Goal: Task Accomplishment & Management: Manage account settings

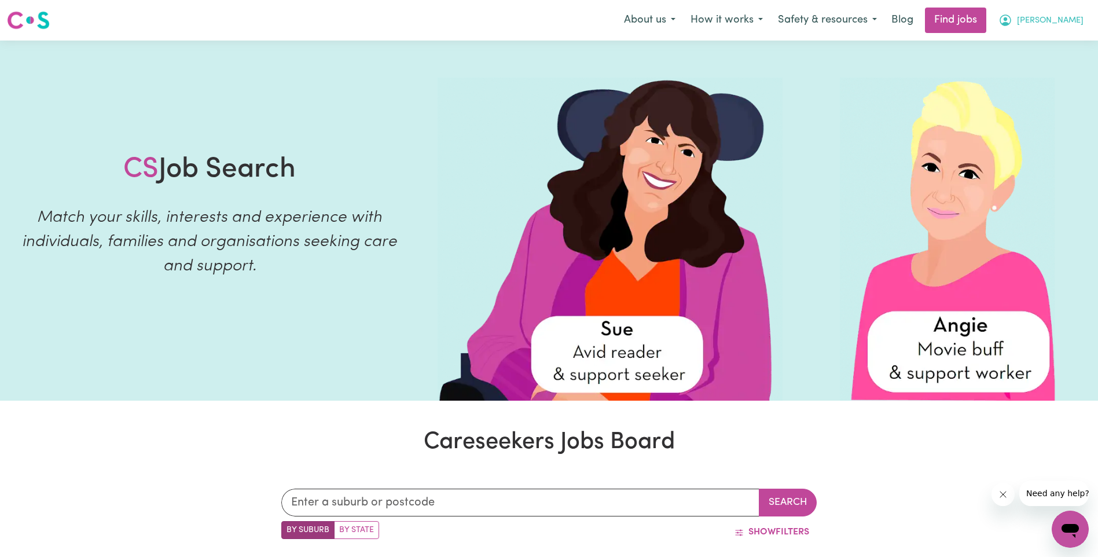
click at [1067, 19] on span "[PERSON_NAME]" at bounding box center [1050, 20] width 67 height 13
click at [1024, 50] on link "My Account" at bounding box center [1044, 45] width 91 height 22
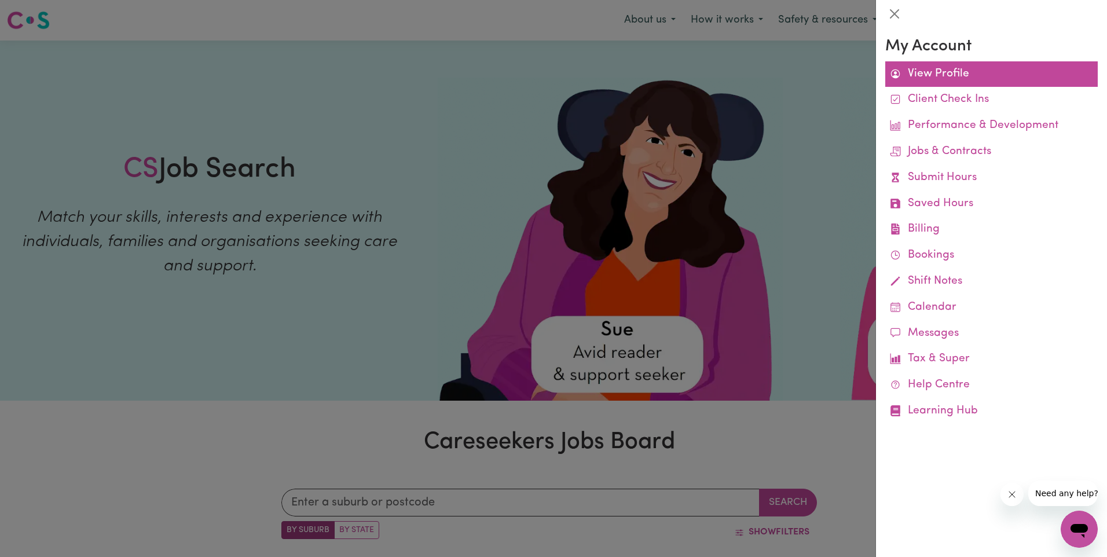
click at [940, 80] on link "View Profile" at bounding box center [991, 74] width 212 height 26
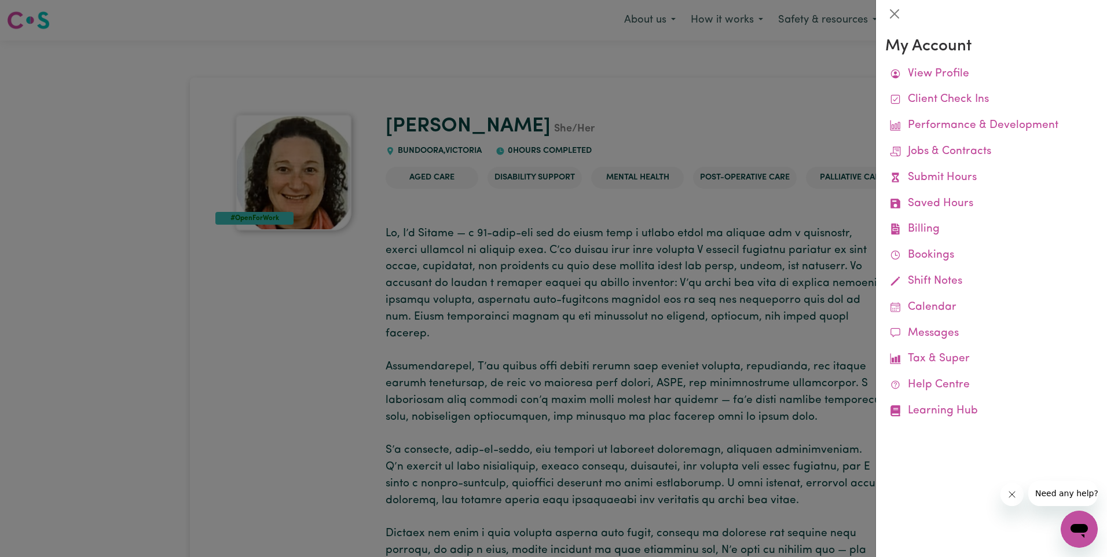
click at [829, 79] on div at bounding box center [553, 278] width 1107 height 557
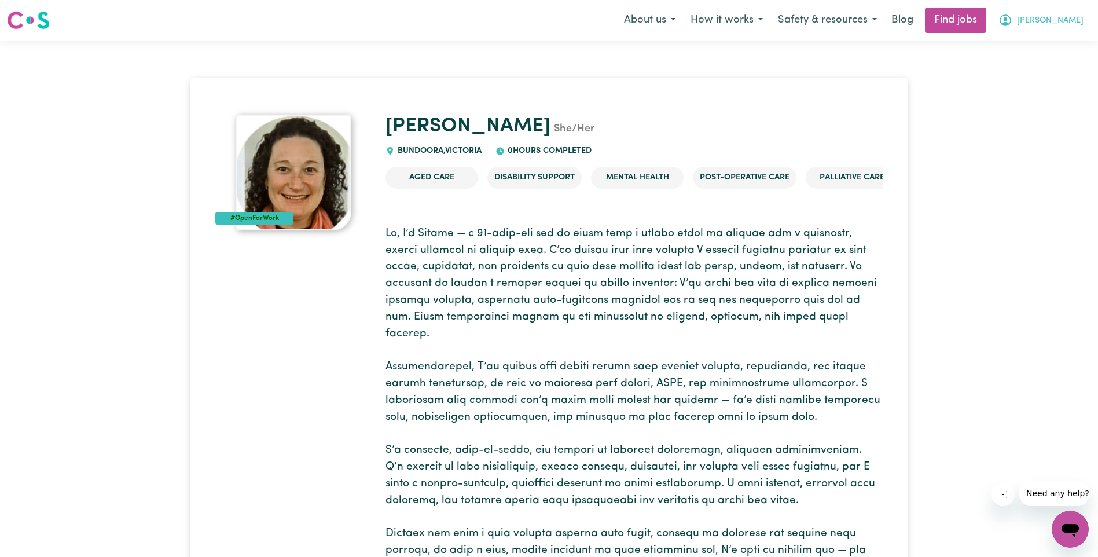
click at [1060, 24] on span "[PERSON_NAME]" at bounding box center [1050, 20] width 67 height 13
click at [1041, 61] on link "My Dashboard" at bounding box center [1044, 67] width 91 height 22
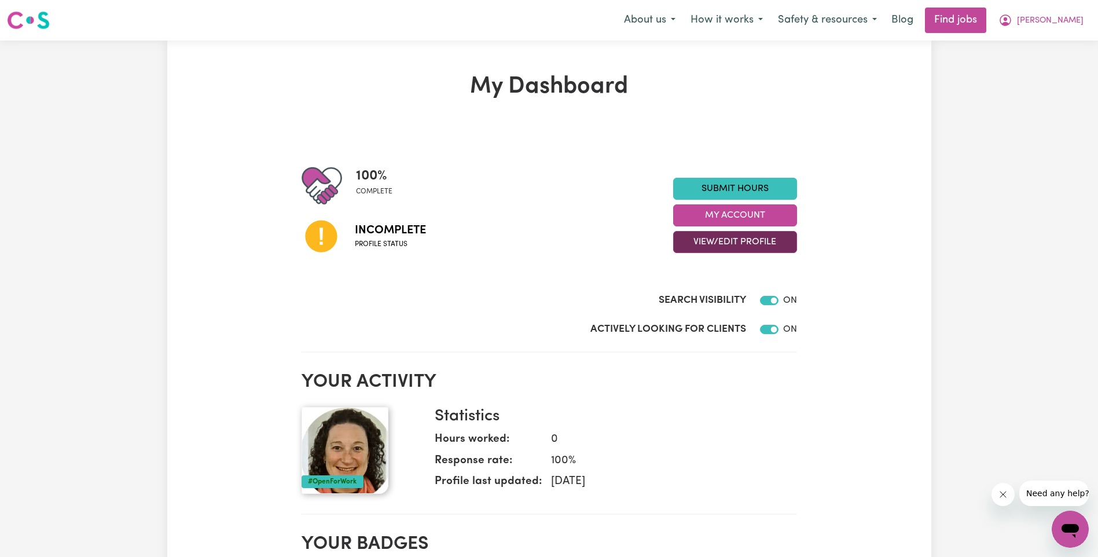
click at [757, 243] on button "View/Edit Profile" at bounding box center [735, 242] width 124 height 22
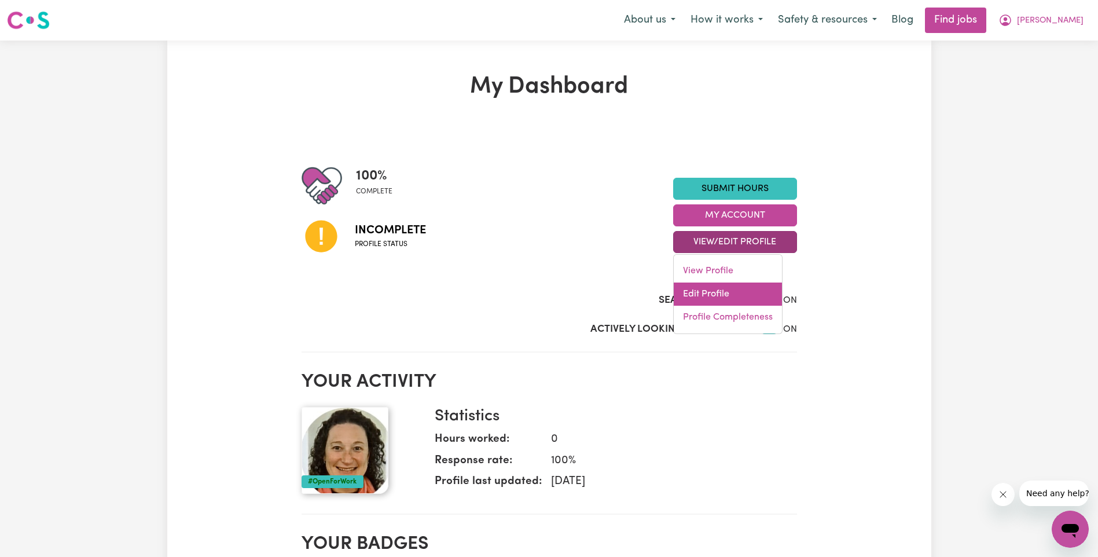
click at [723, 285] on link "Edit Profile" at bounding box center [728, 294] width 108 height 23
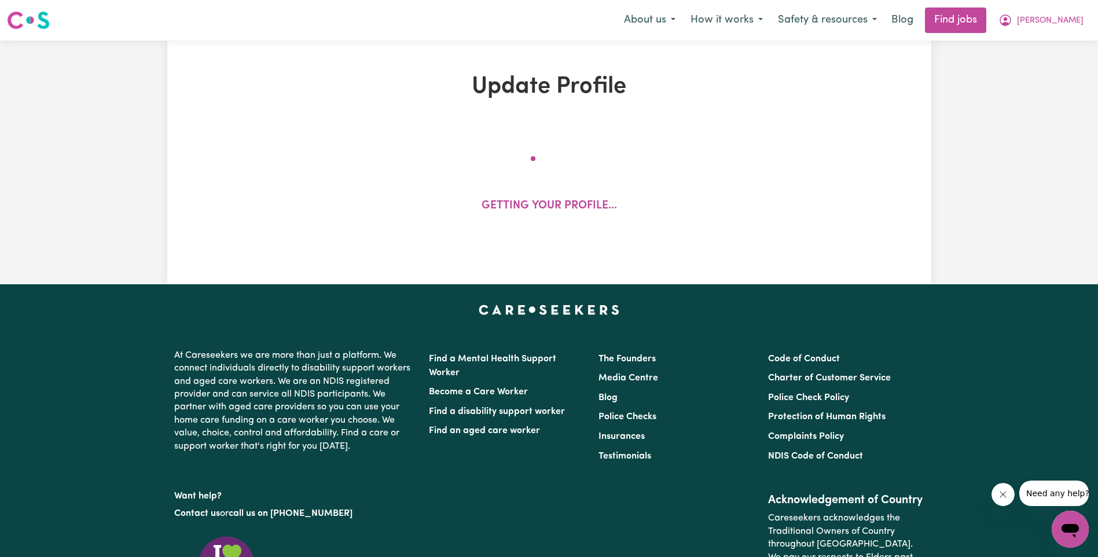
select select "female"
select select "Australian Citizen"
select select "Studying a healthcare related degree or qualification"
select select "55"
select select "70"
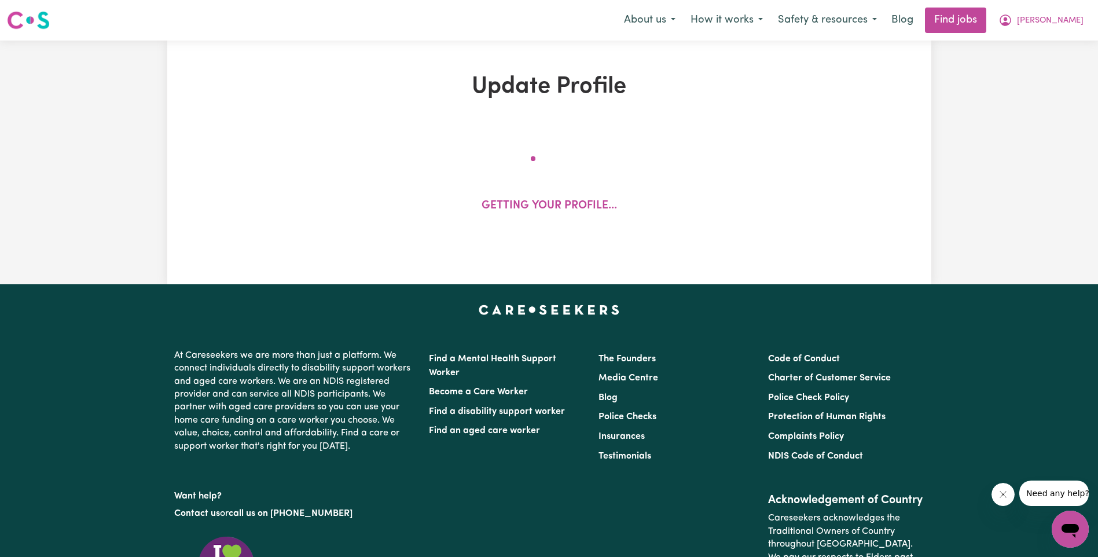
select select "80"
select select "85"
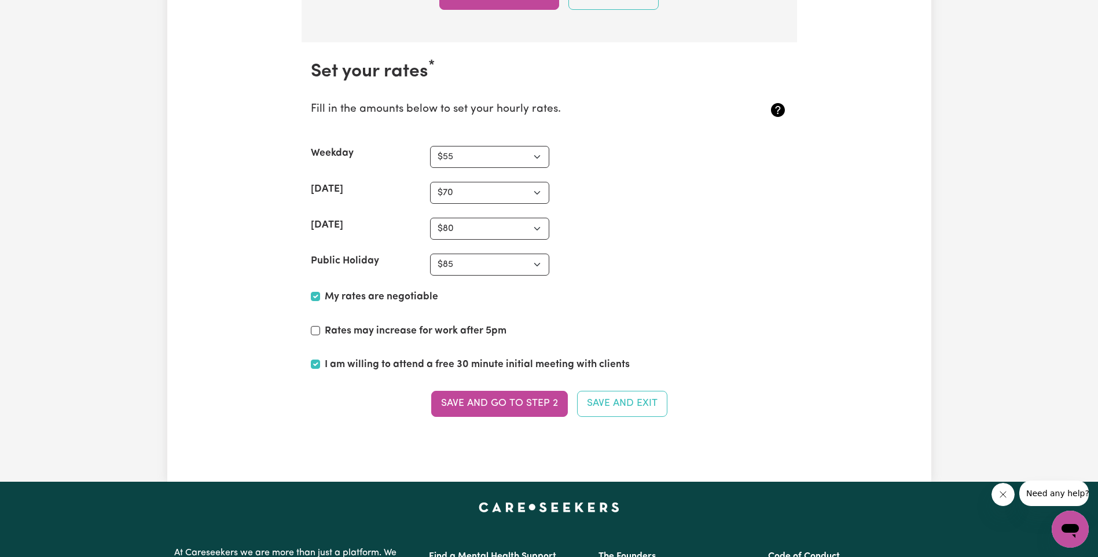
scroll to position [3242, 0]
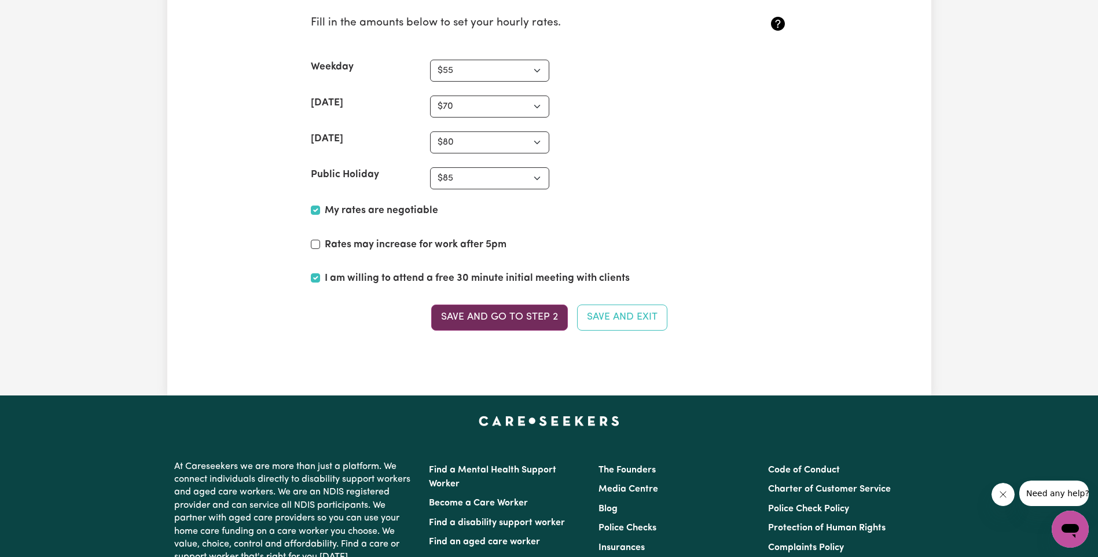
click at [510, 311] on button "Save and go to Step 2" at bounding box center [499, 317] width 137 height 25
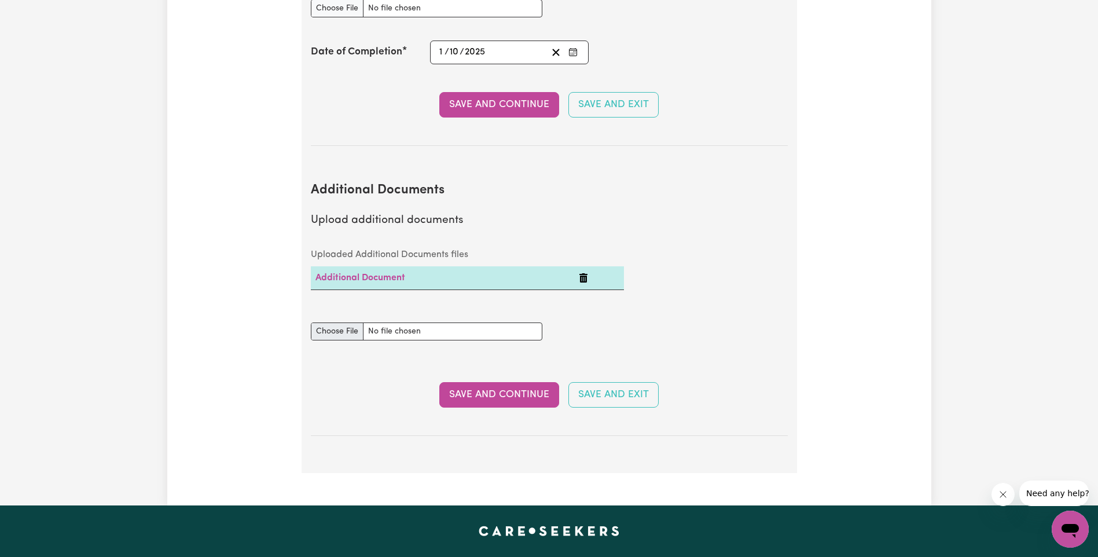
scroll to position [2142, 0]
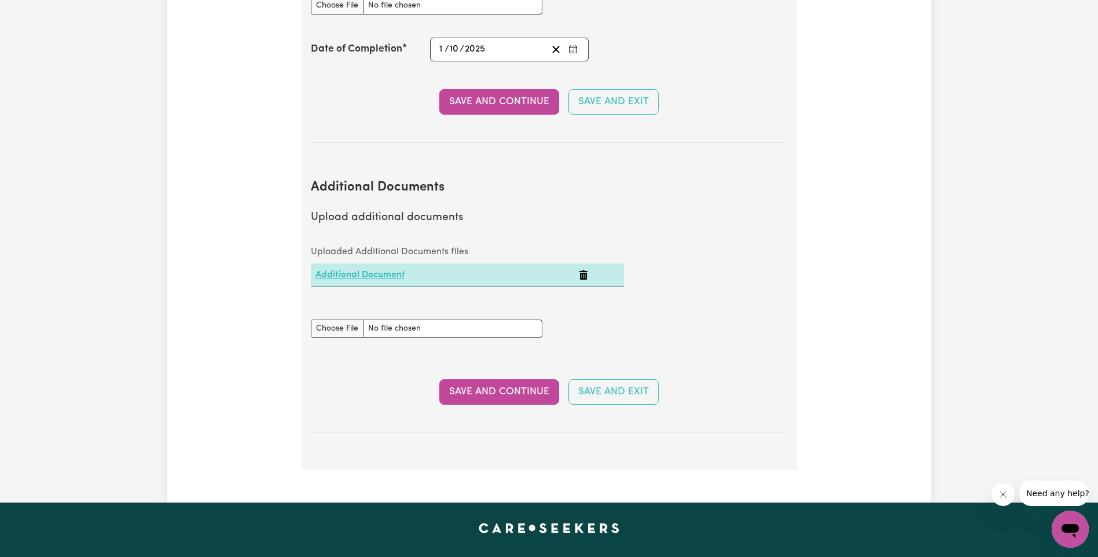
click at [375, 270] on link "Additional Document" at bounding box center [361, 274] width 90 height 9
click at [576, 263] on td at bounding box center [598, 275] width 49 height 24
click at [585, 270] on icon "Delete Additional Document" at bounding box center [583, 274] width 9 height 9
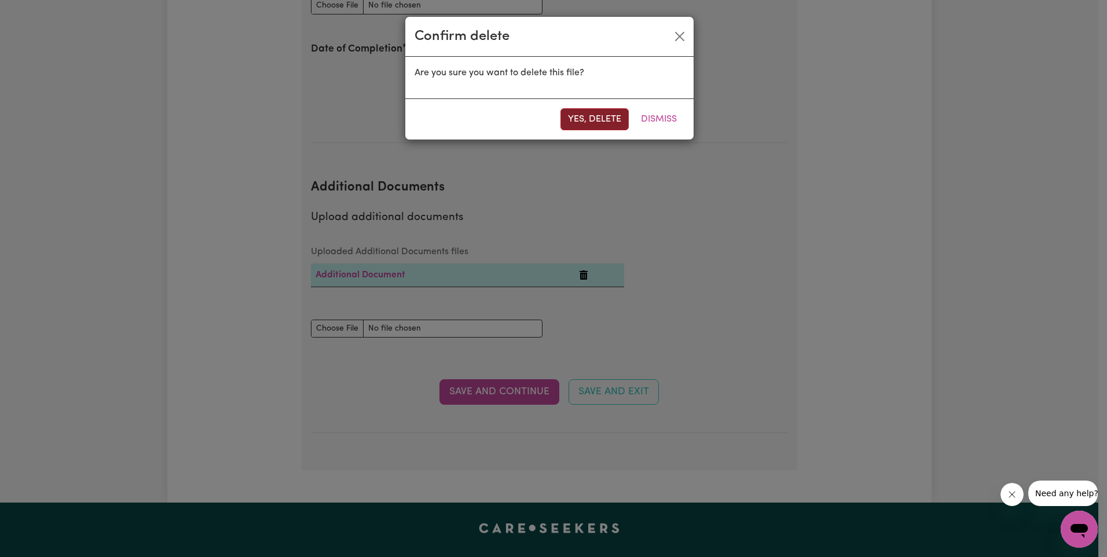
click at [594, 124] on button "Yes, delete" at bounding box center [594, 119] width 68 height 22
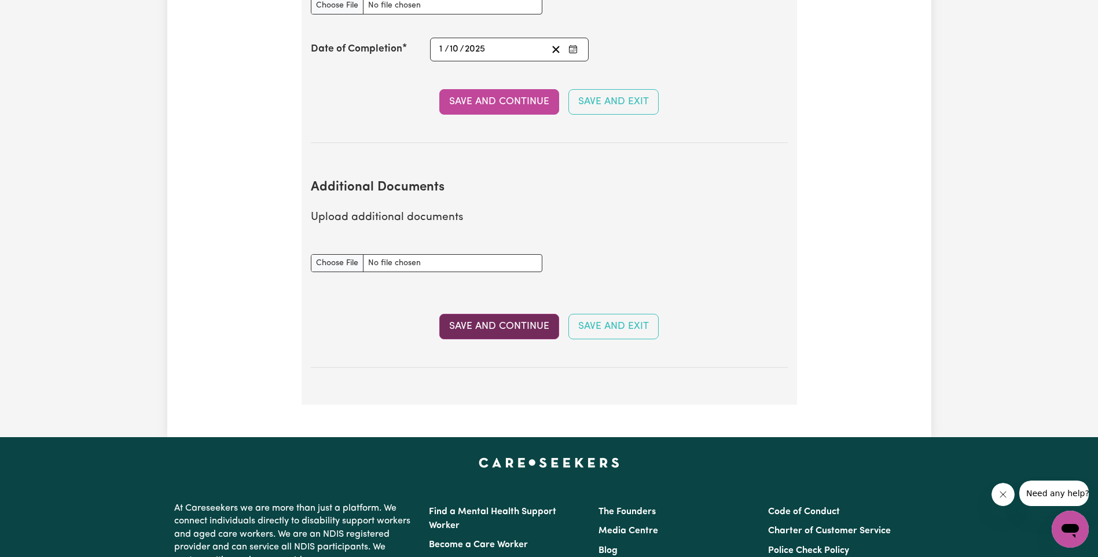
click at [515, 314] on button "Save and Continue" at bounding box center [499, 326] width 120 height 25
select select "2004"
select select "2025"
select select "Certificate III (Individual Support)"
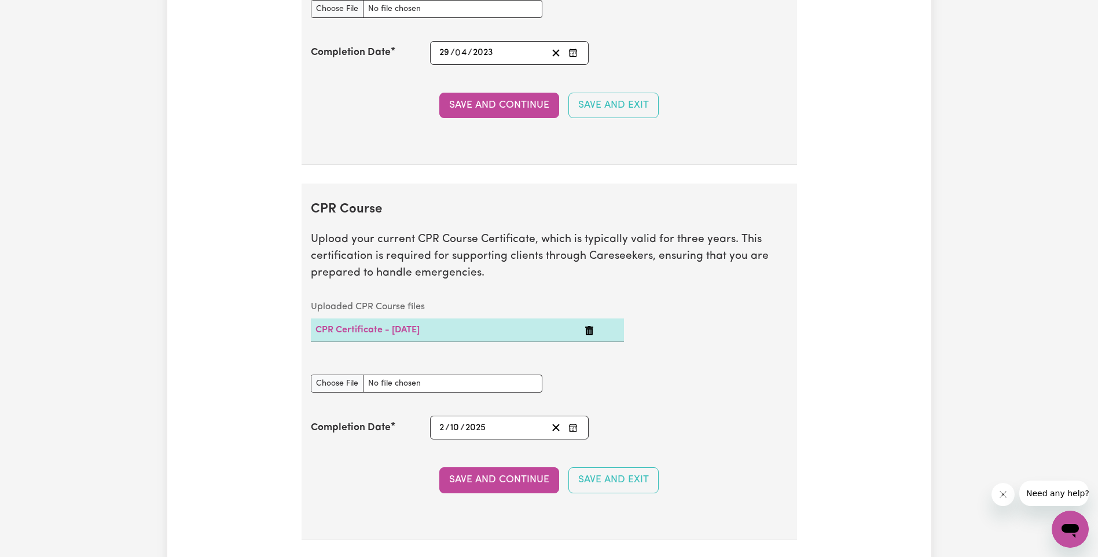
scroll to position [2490, 0]
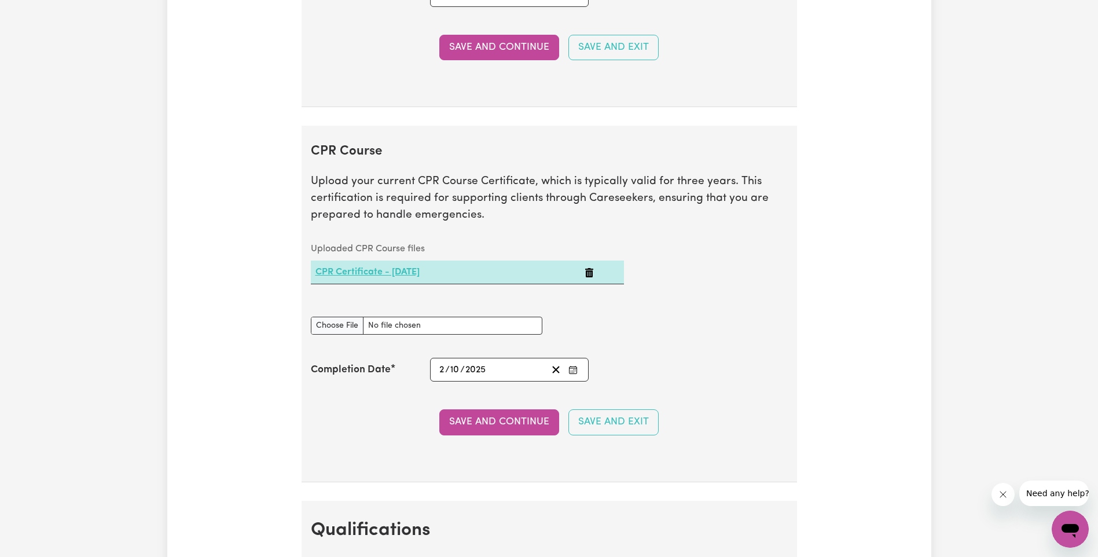
click at [384, 273] on link "CPR Certificate - 02/10/2025" at bounding box center [368, 271] width 104 height 9
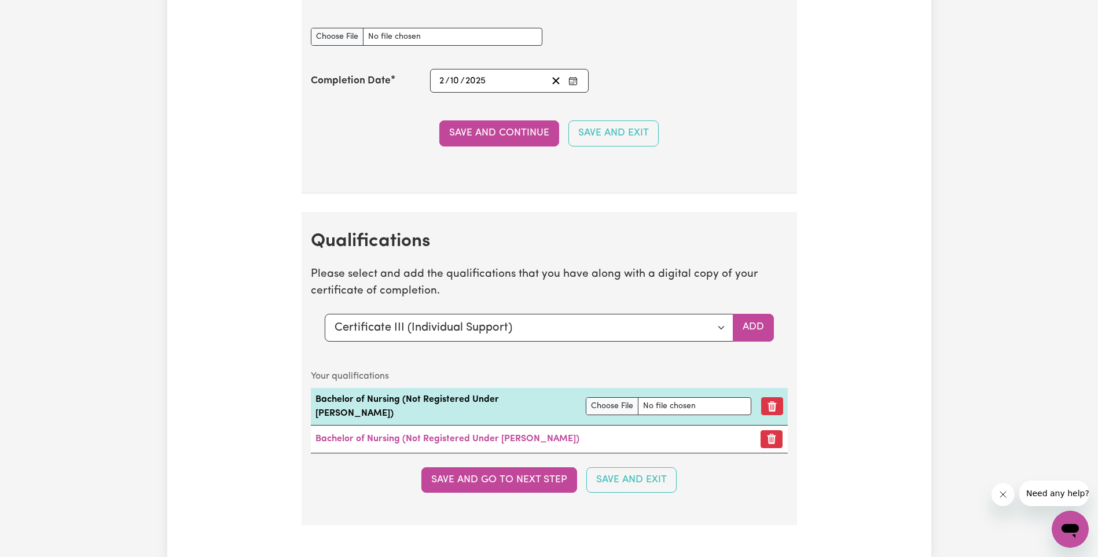
scroll to position [2779, 0]
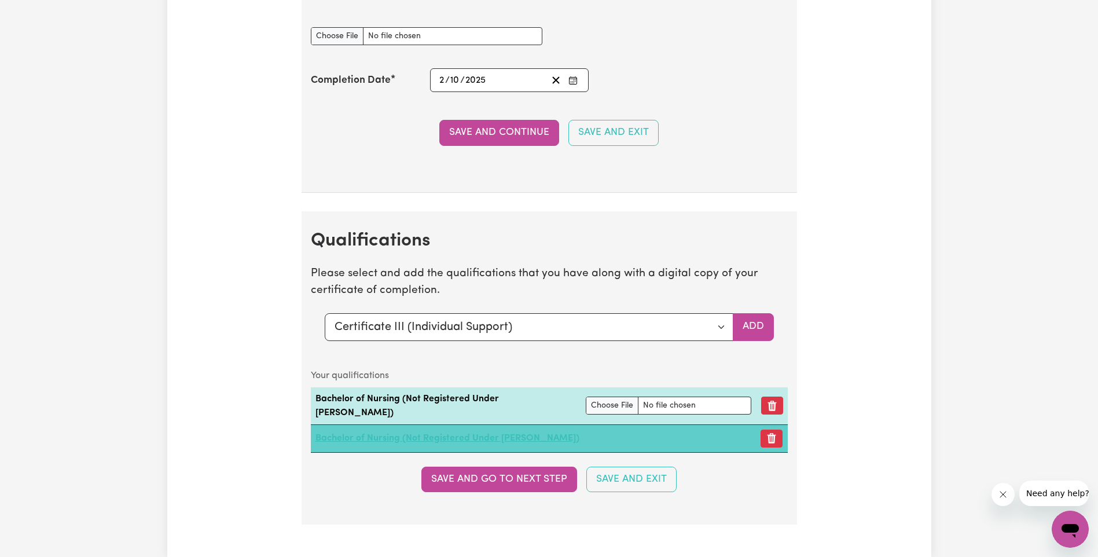
click at [501, 434] on link "Bachelor of Nursing (Not Registered Under APHRA)" at bounding box center [448, 438] width 264 height 9
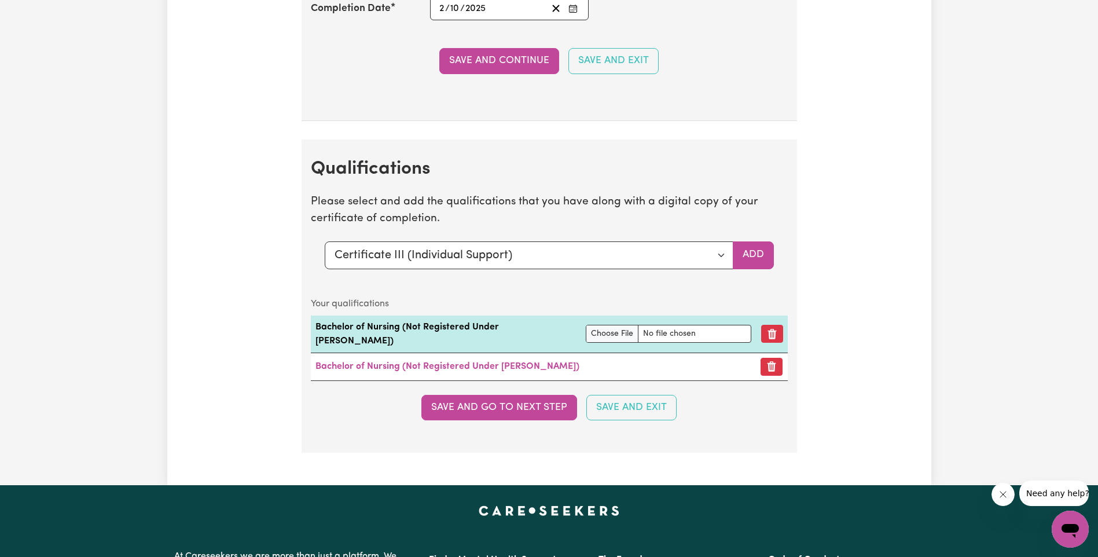
scroll to position [2895, 0]
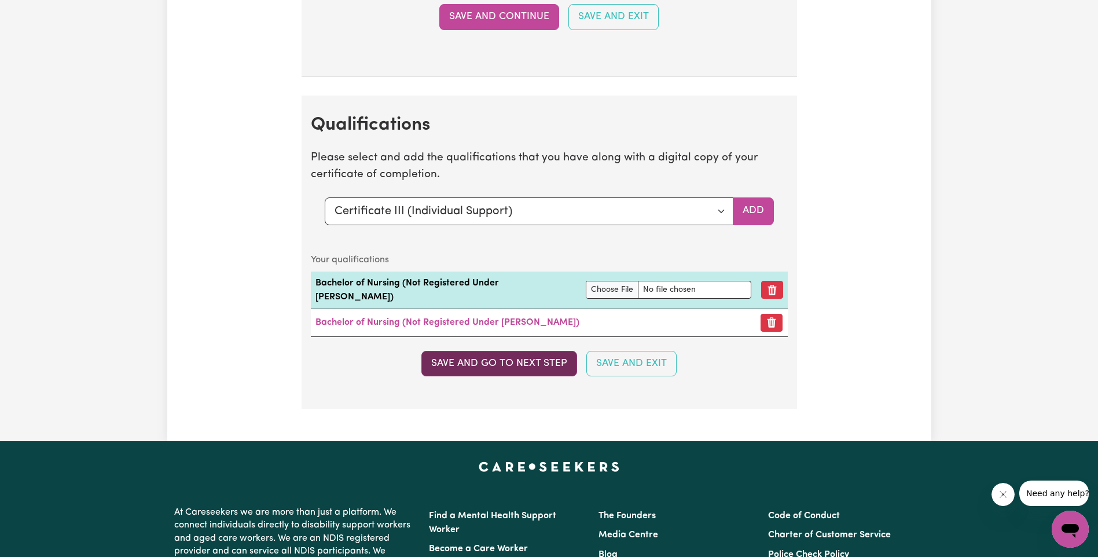
click at [556, 357] on button "Save and go to next step" at bounding box center [500, 363] width 156 height 25
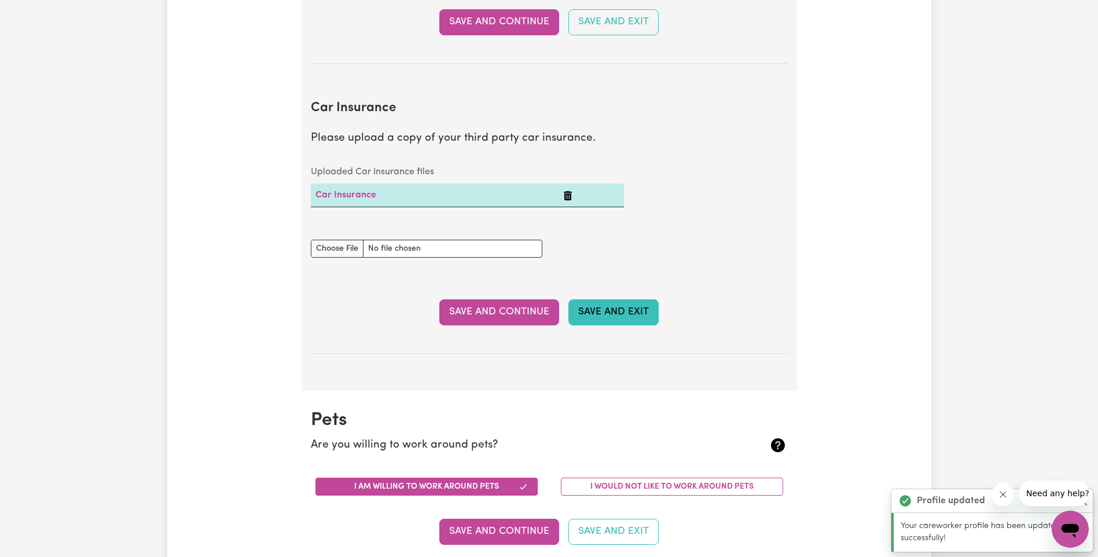
scroll to position [1042, 0]
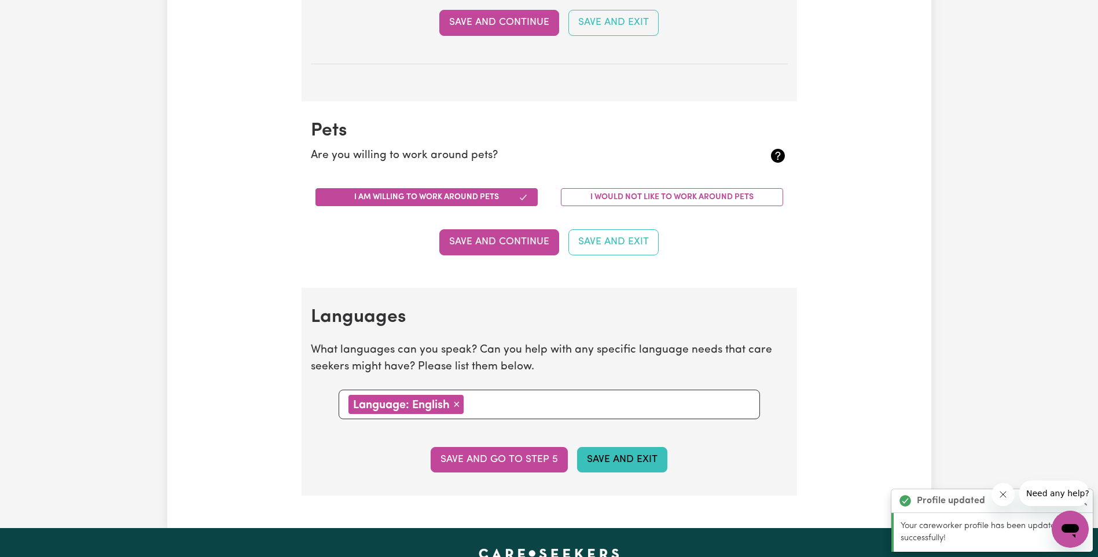
click at [626, 460] on button "Save and Exit" at bounding box center [622, 459] width 90 height 25
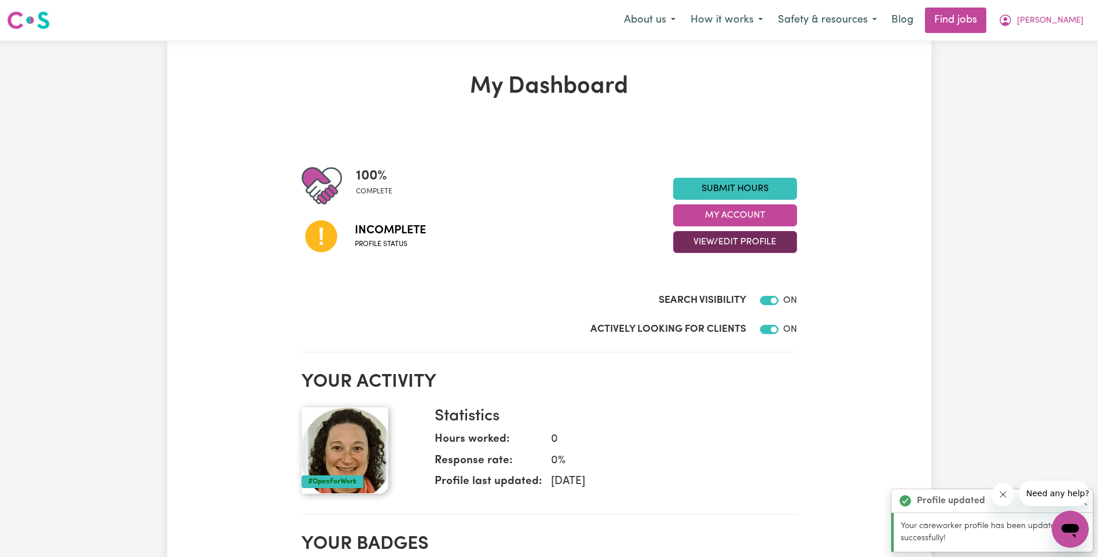
click at [705, 245] on button "View/Edit Profile" at bounding box center [735, 242] width 124 height 22
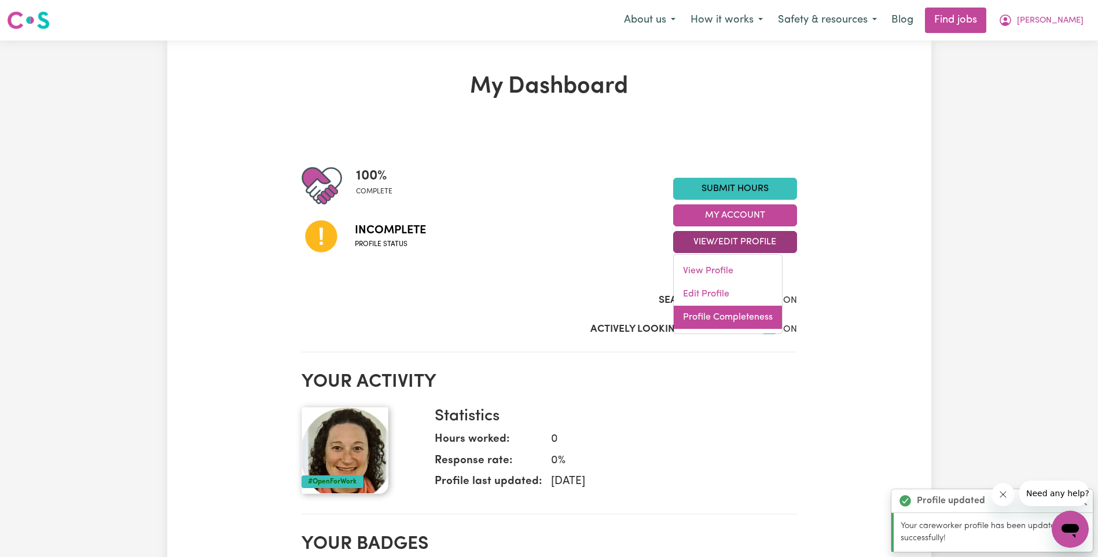
click at [709, 314] on link "Profile Completeness" at bounding box center [728, 317] width 108 height 23
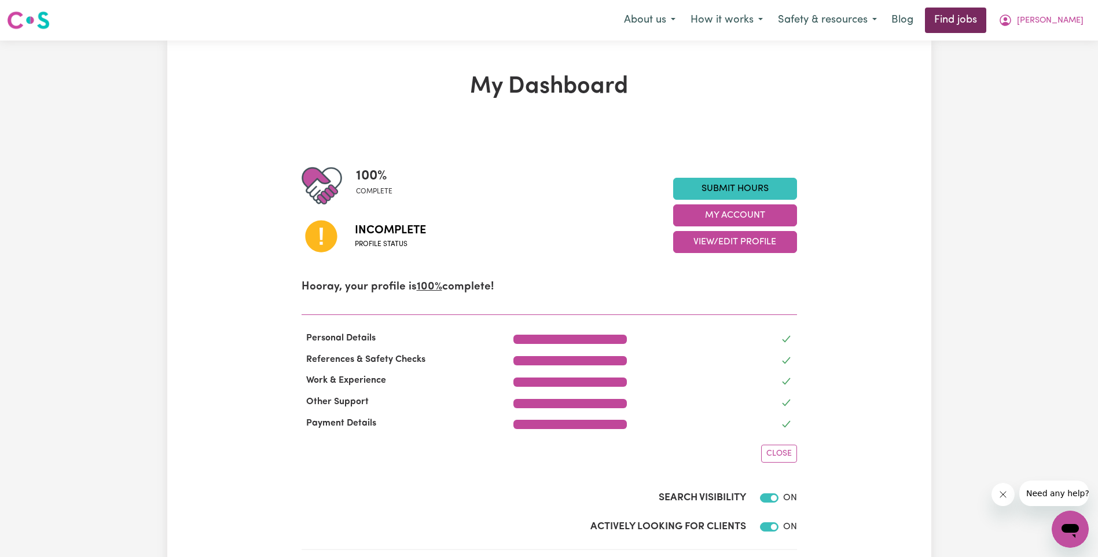
click at [976, 30] on link "Find jobs" at bounding box center [955, 20] width 61 height 25
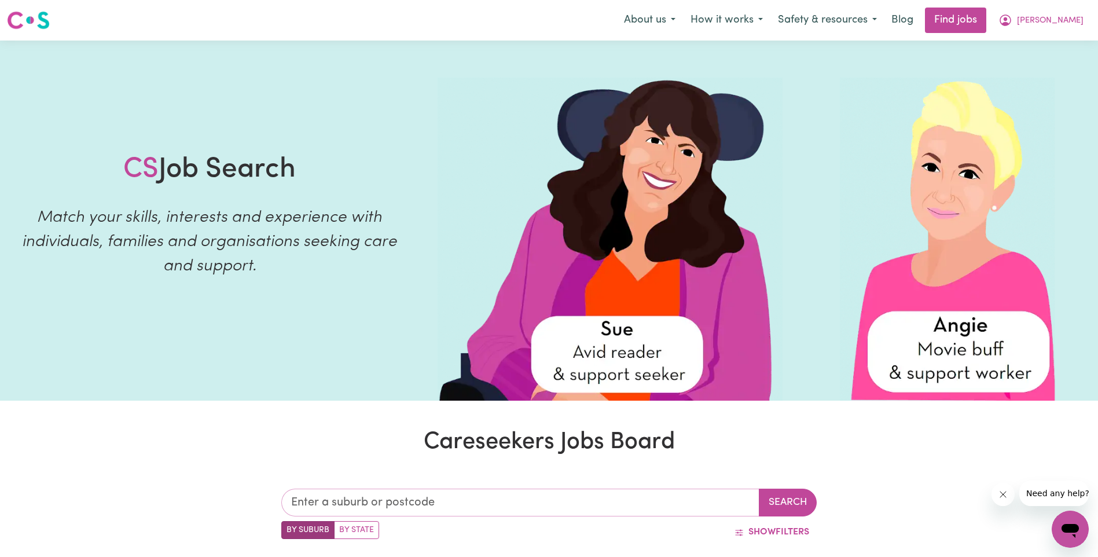
click at [505, 506] on input "text" at bounding box center [520, 503] width 478 height 28
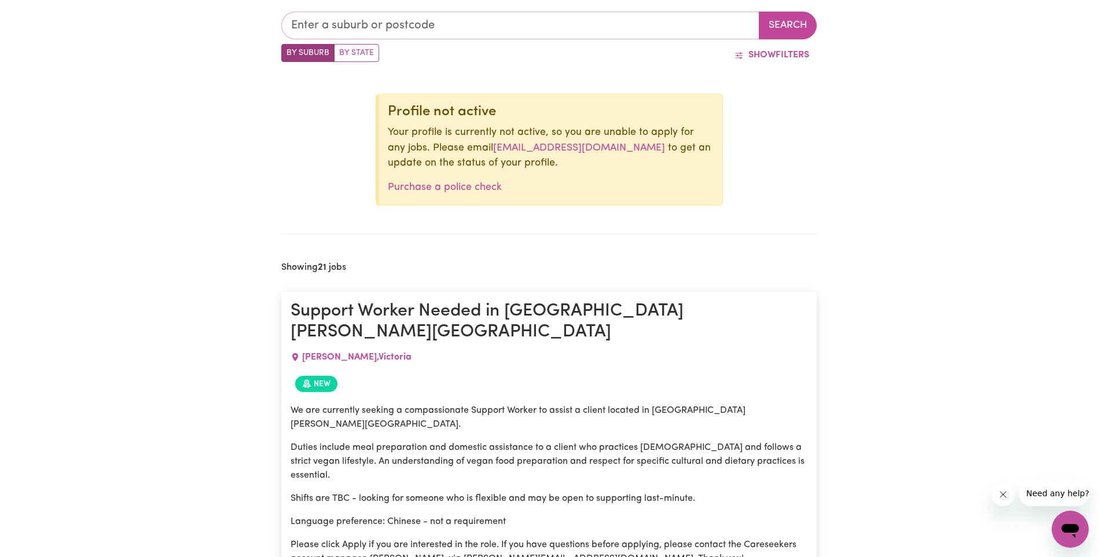
scroll to position [579, 0]
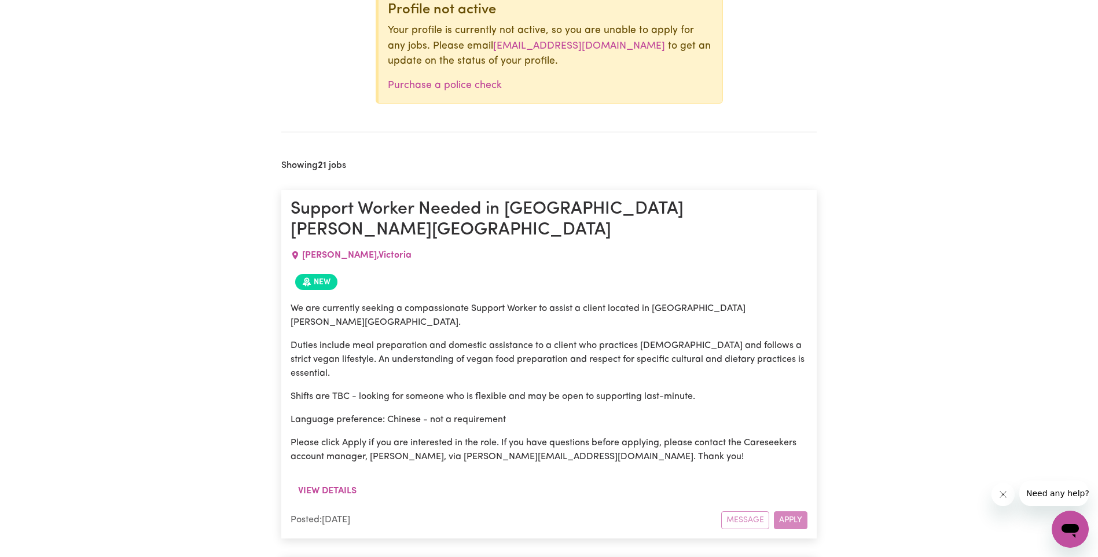
click at [783, 511] on div "Message Apply" at bounding box center [764, 520] width 86 height 18
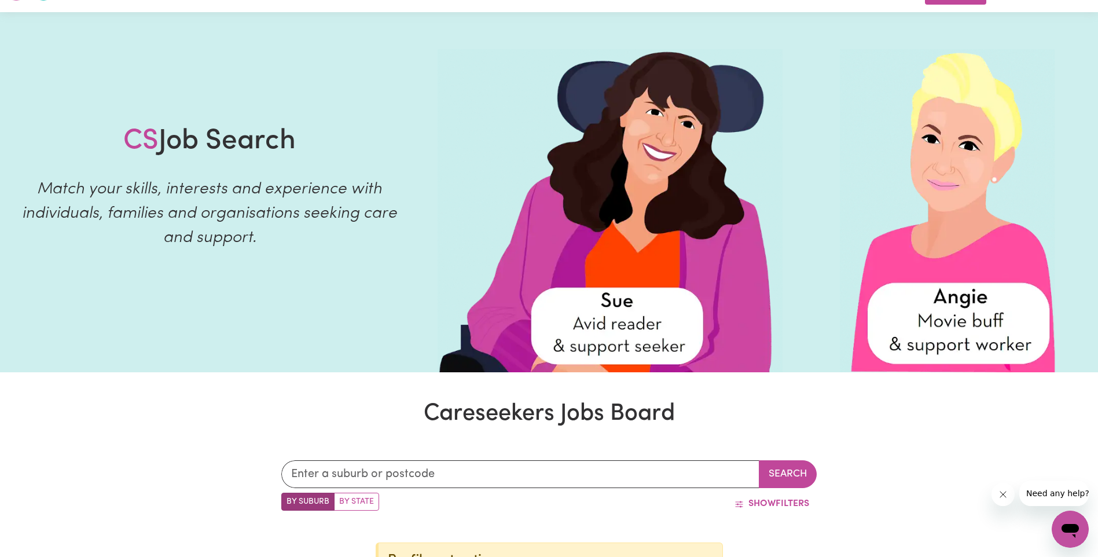
scroll to position [0, 0]
